Goal: Transaction & Acquisition: Purchase product/service

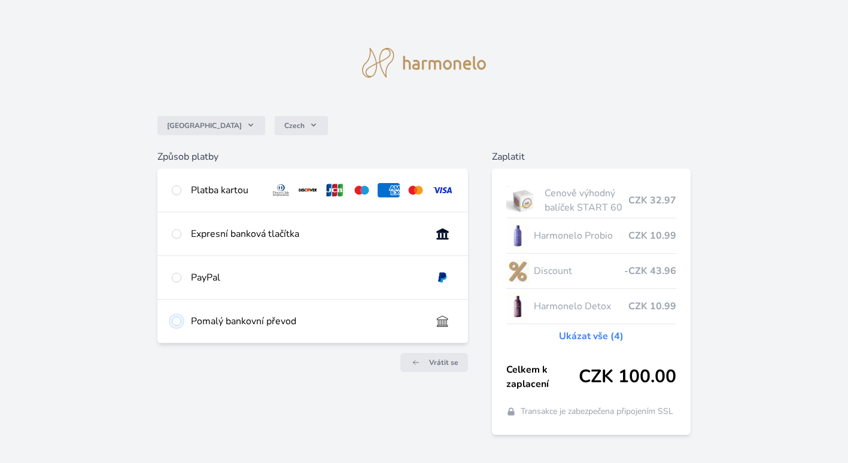
click at [178, 317] on input "radio" at bounding box center [177, 321] width 10 height 10
radio input "true"
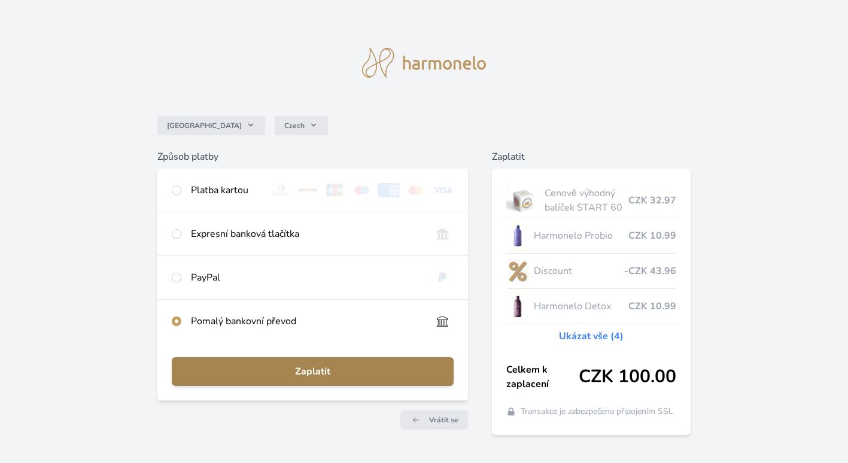
click at [298, 369] on span "Zaplatit" at bounding box center [312, 371] width 263 height 14
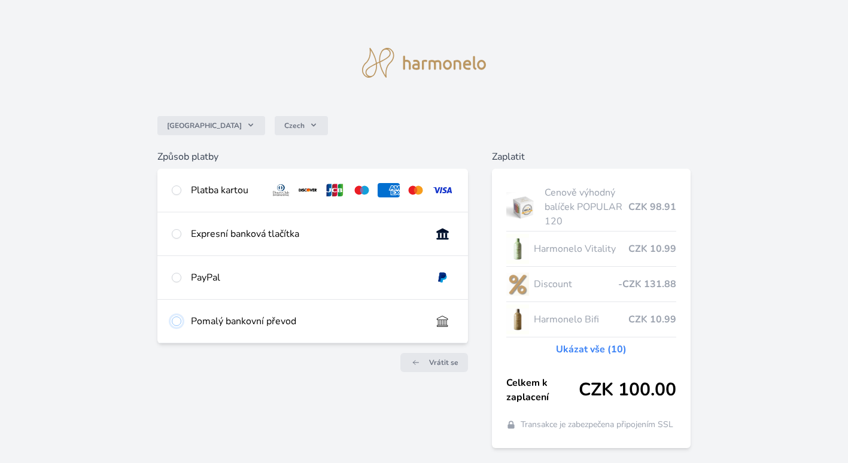
click at [172, 318] on input "radio" at bounding box center [177, 321] width 10 height 10
radio input "true"
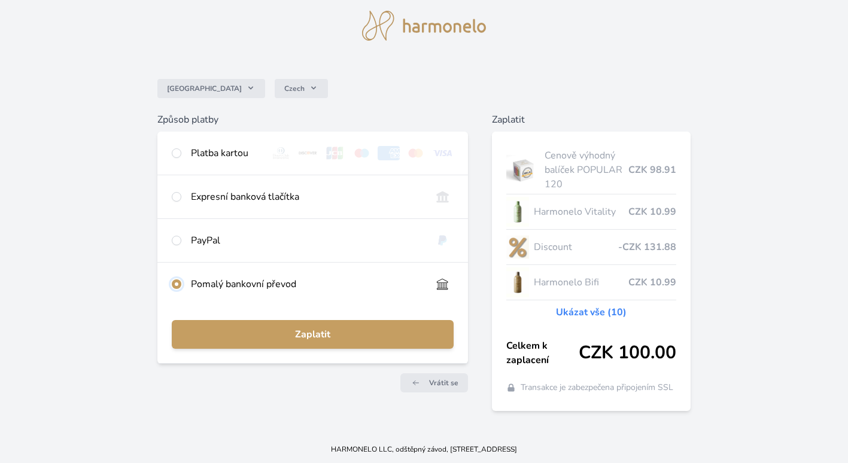
scroll to position [38, 0]
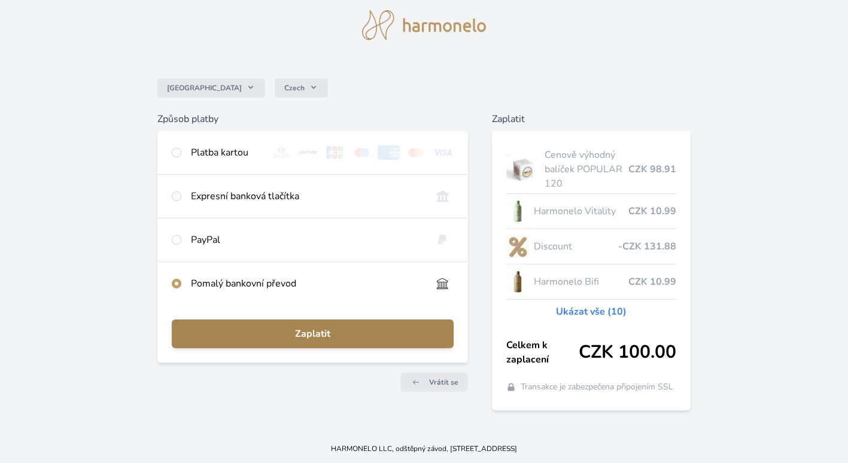
click at [309, 334] on span "Zaplatit" at bounding box center [312, 334] width 263 height 14
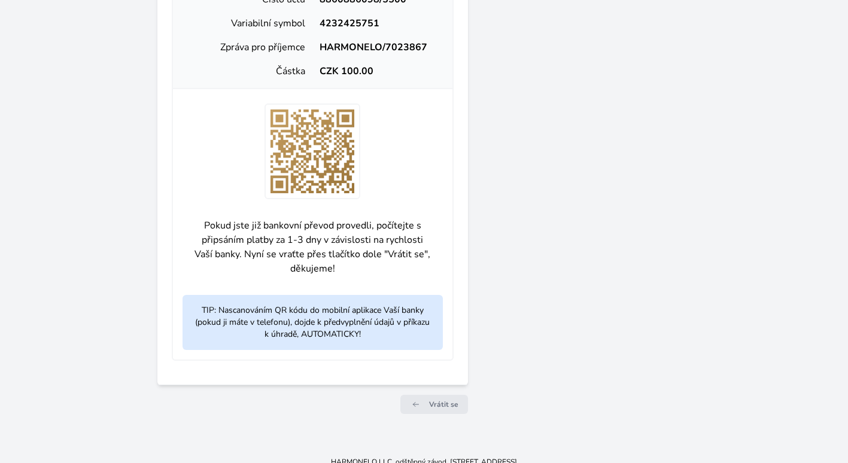
scroll to position [491, 0]
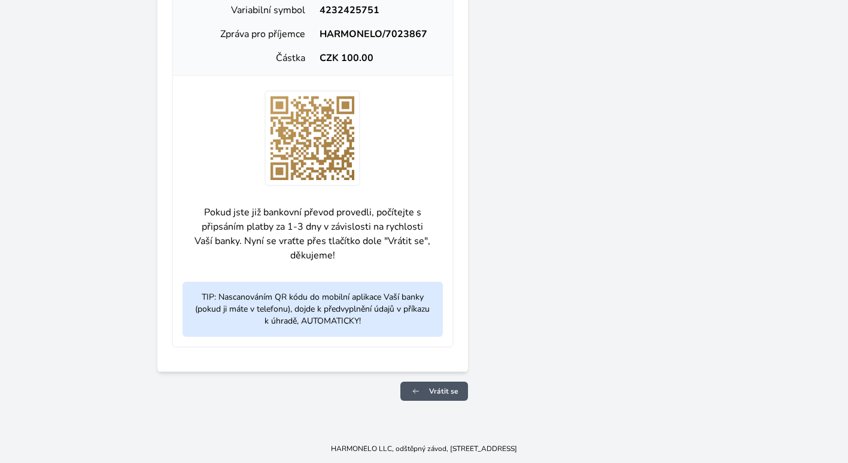
click at [416, 391] on icon at bounding box center [416, 391] width 12 height 7
